Goal: Information Seeking & Learning: Check status

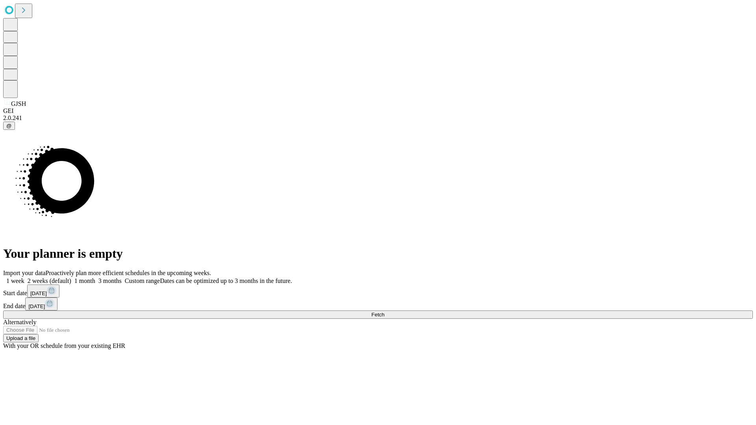
click at [384, 312] on span "Fetch" at bounding box center [377, 315] width 13 height 6
